Goal: Find contact information: Find contact information

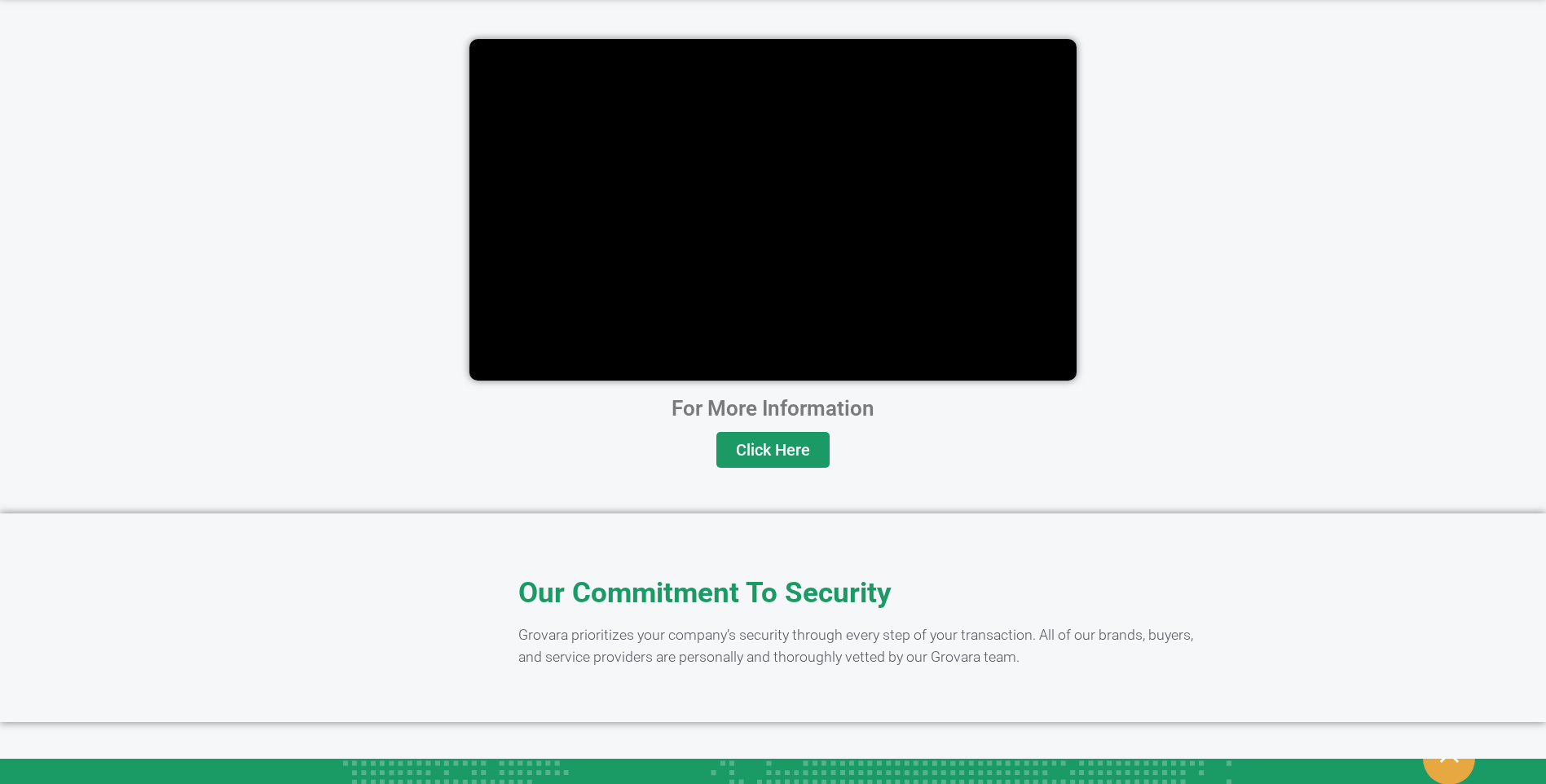
scroll to position [3176, 0]
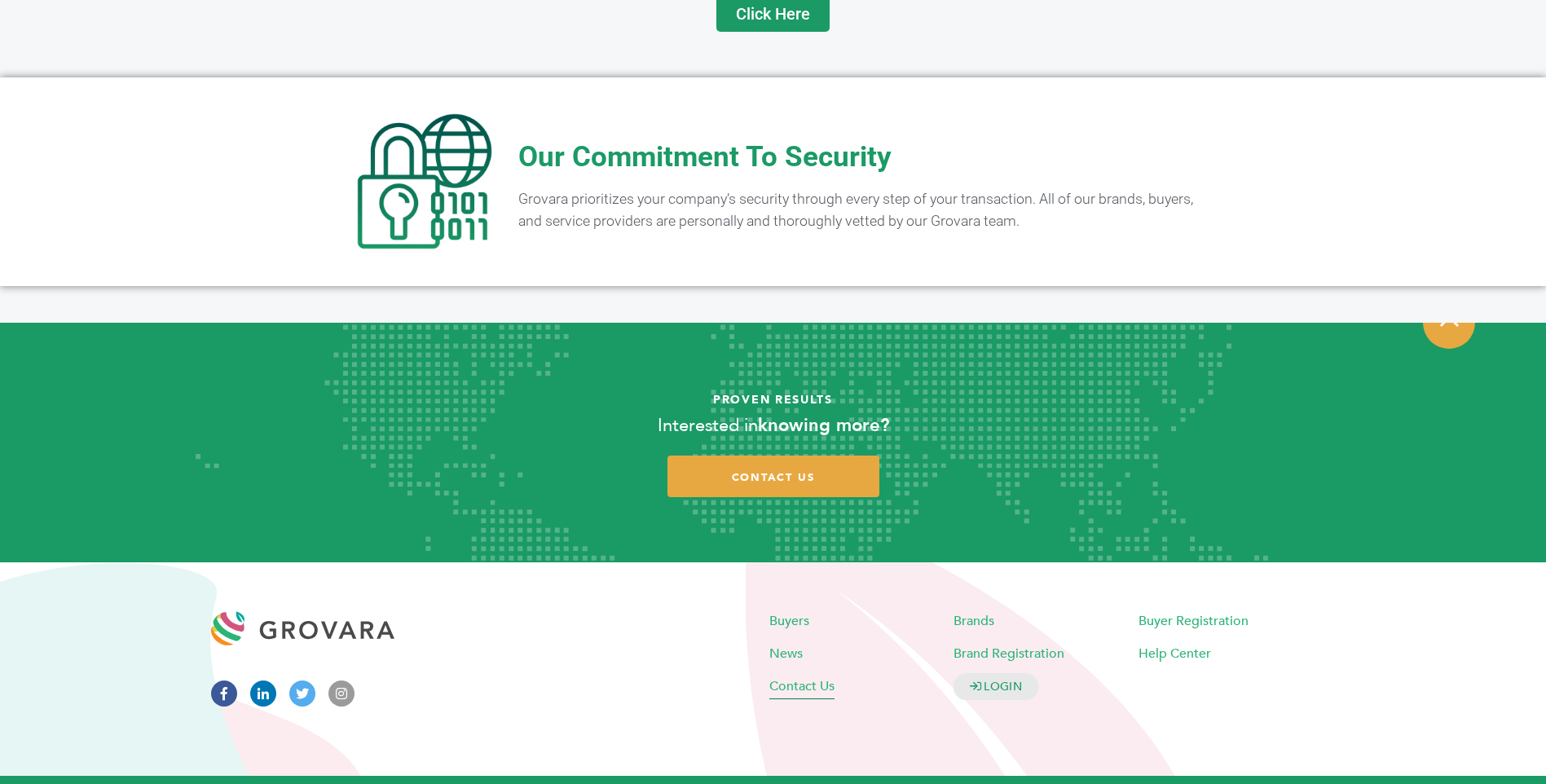
click at [815, 677] on span "Contact Us" at bounding box center [802, 685] width 65 height 18
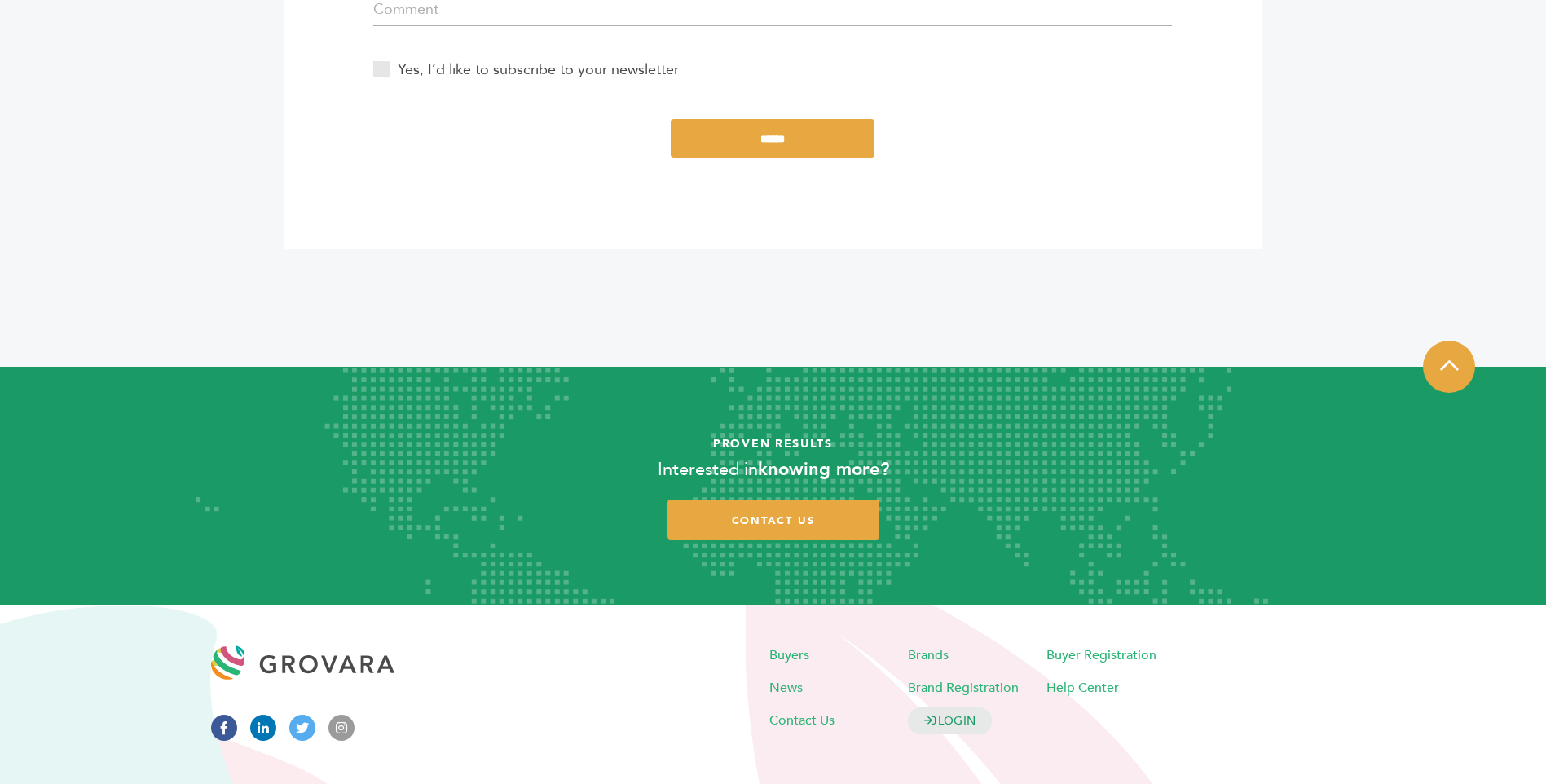
scroll to position [886, 0]
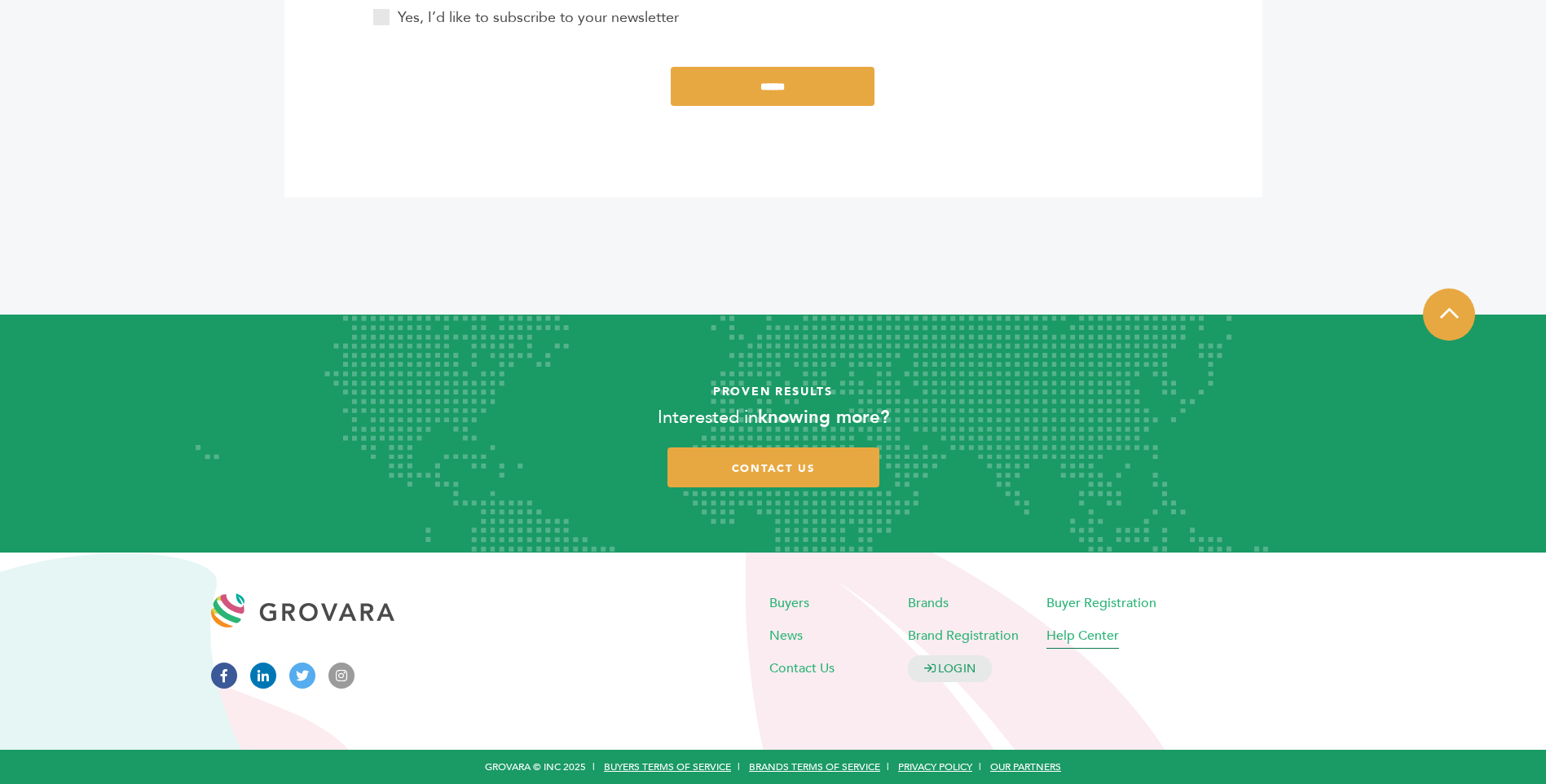
click at [1064, 633] on span "Help Center" at bounding box center [1082, 636] width 72 height 18
